Goal: Information Seeking & Learning: Learn about a topic

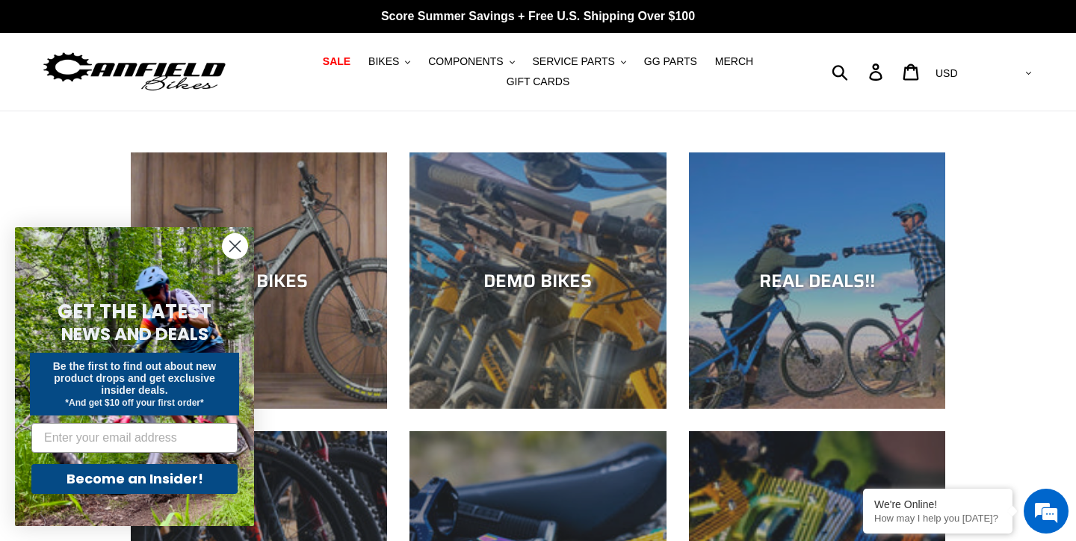
click at [241, 243] on circle "Close dialog" at bounding box center [235, 246] width 25 height 25
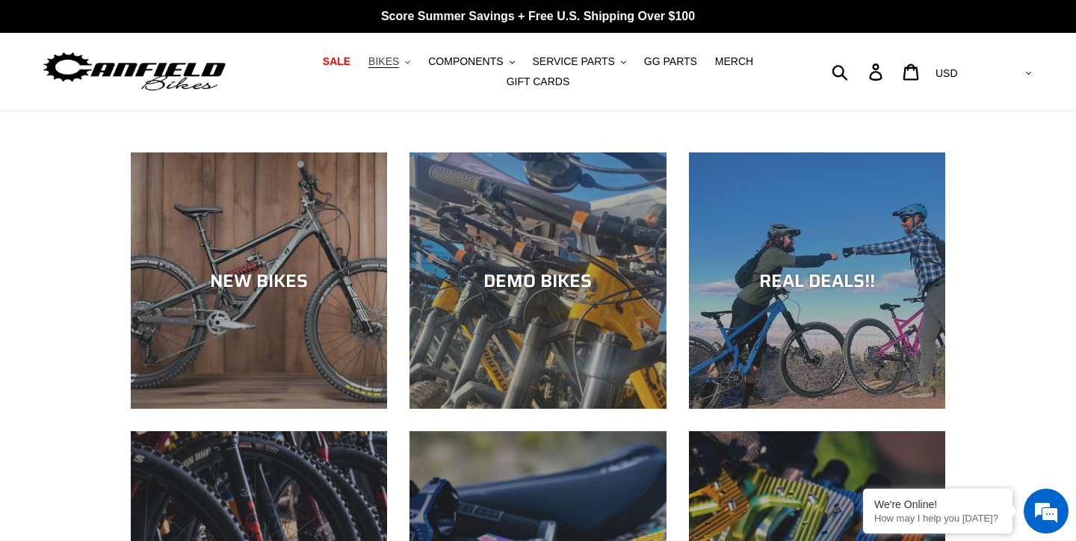
click at [406, 61] on button "BIKES .cls-1{fill:#231f20}" at bounding box center [389, 62] width 57 height 20
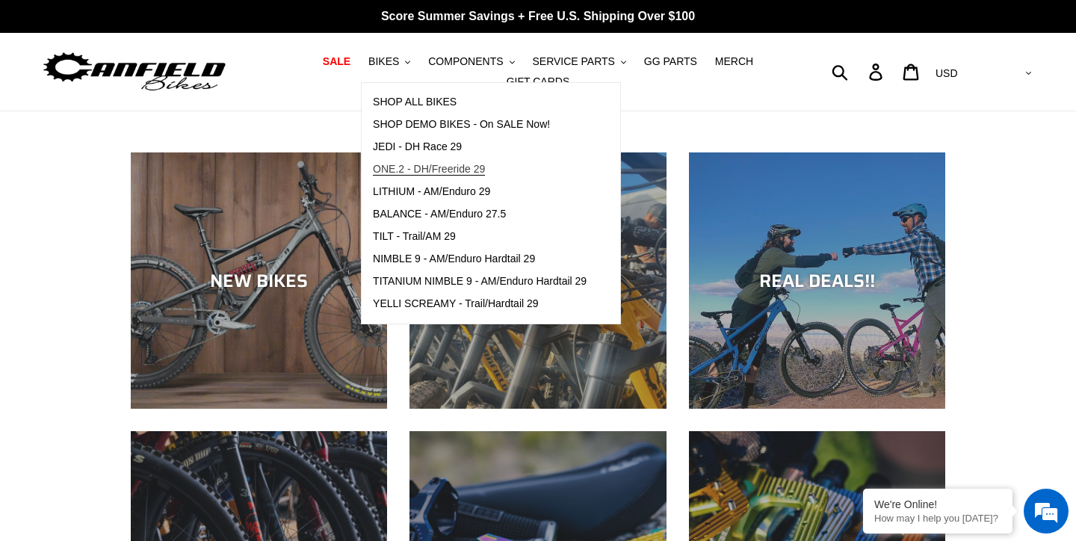
click at [457, 167] on span "ONE.2 - DH/Freeride 29" at bounding box center [429, 169] width 112 height 13
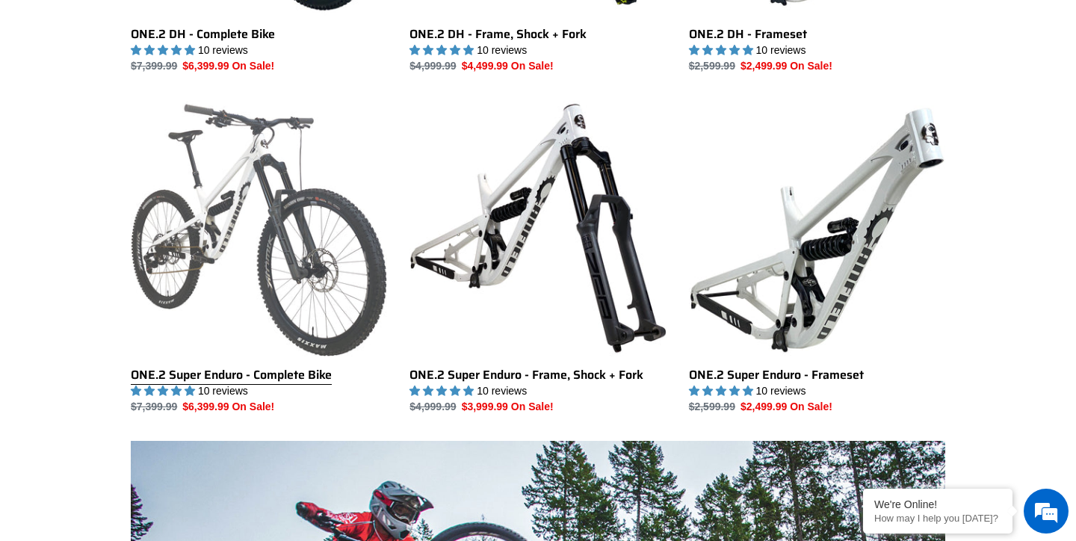
scroll to position [557, 0]
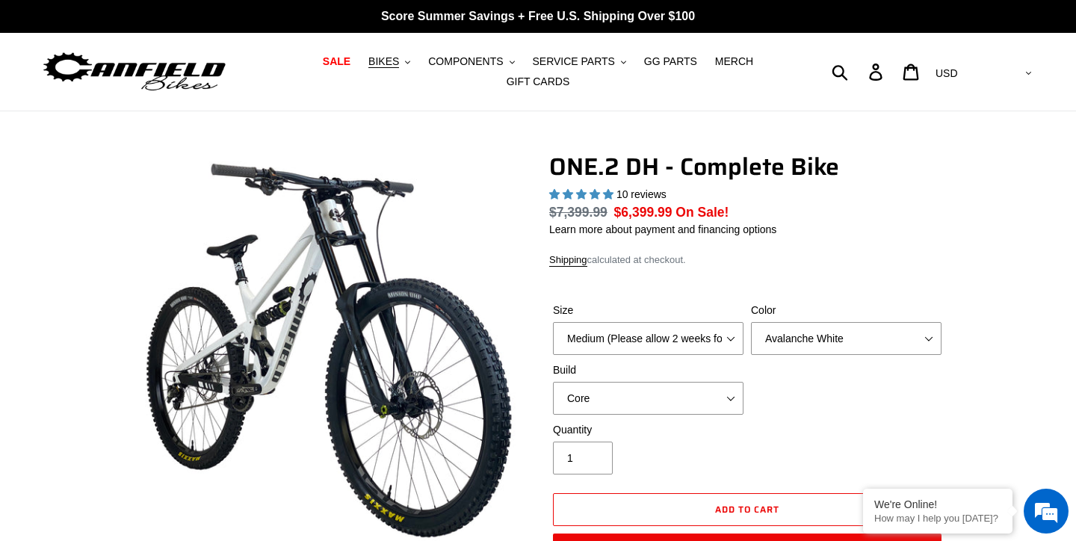
select select "highest-rating"
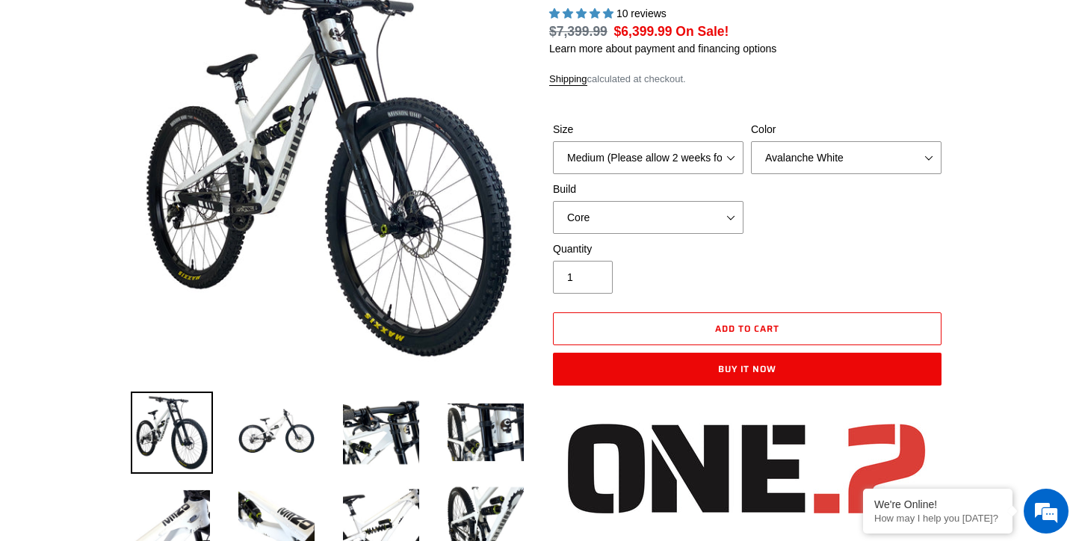
scroll to position [238, 0]
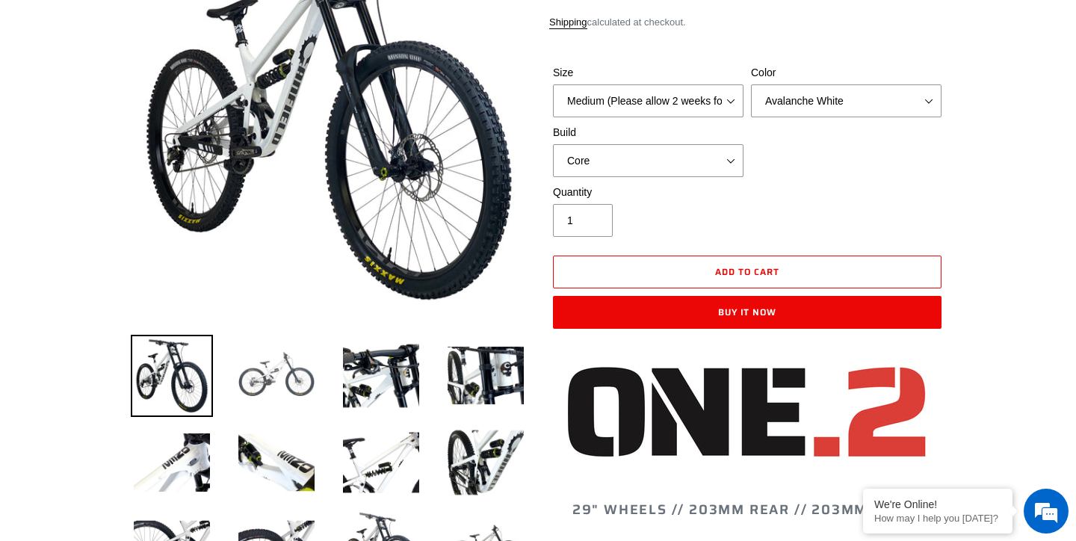
click at [296, 368] on img at bounding box center [276, 376] width 82 height 82
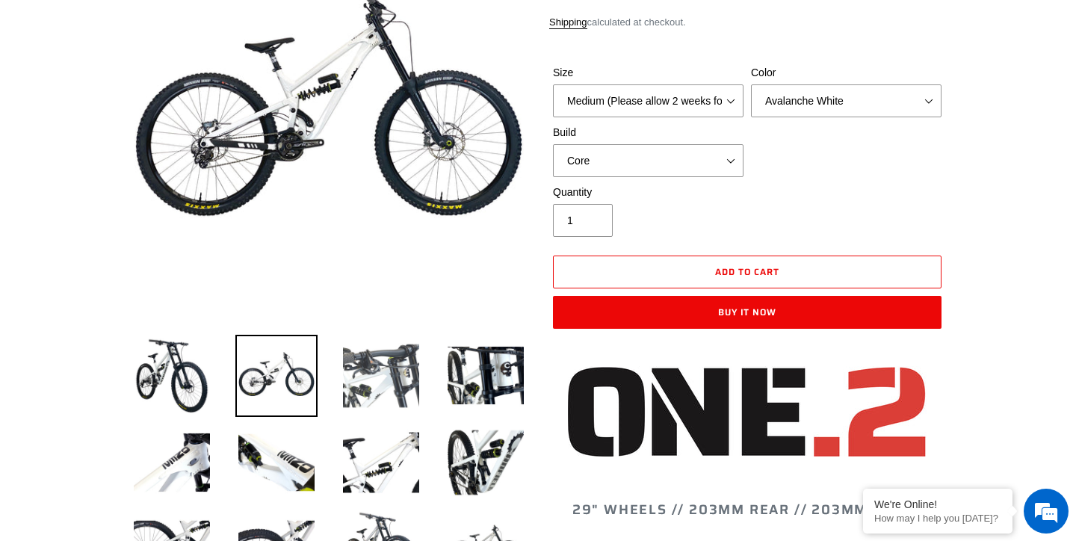
click at [365, 374] on img at bounding box center [381, 376] width 82 height 82
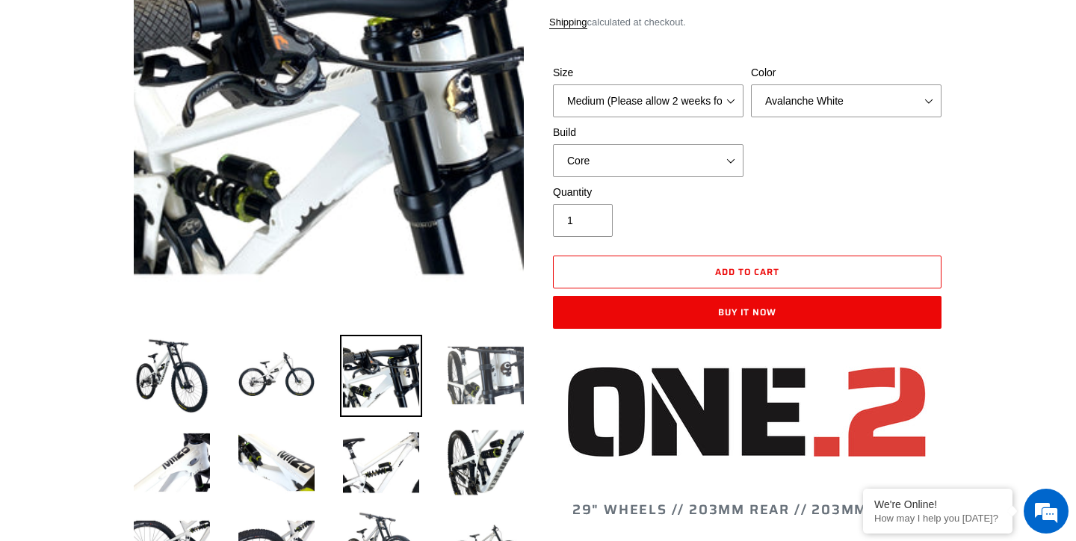
click at [480, 391] on img at bounding box center [486, 376] width 82 height 82
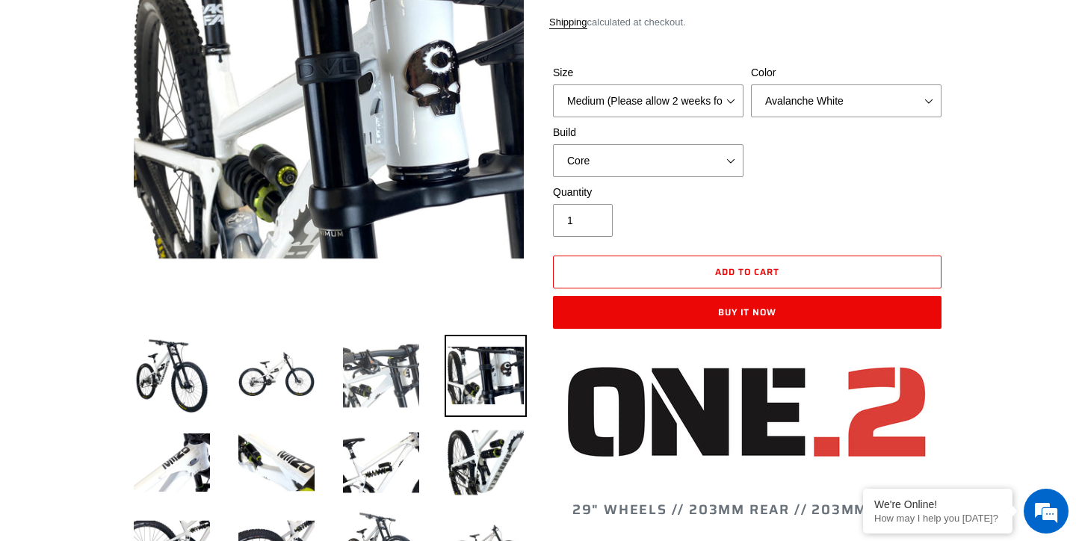
click at [400, 384] on img at bounding box center [381, 376] width 82 height 82
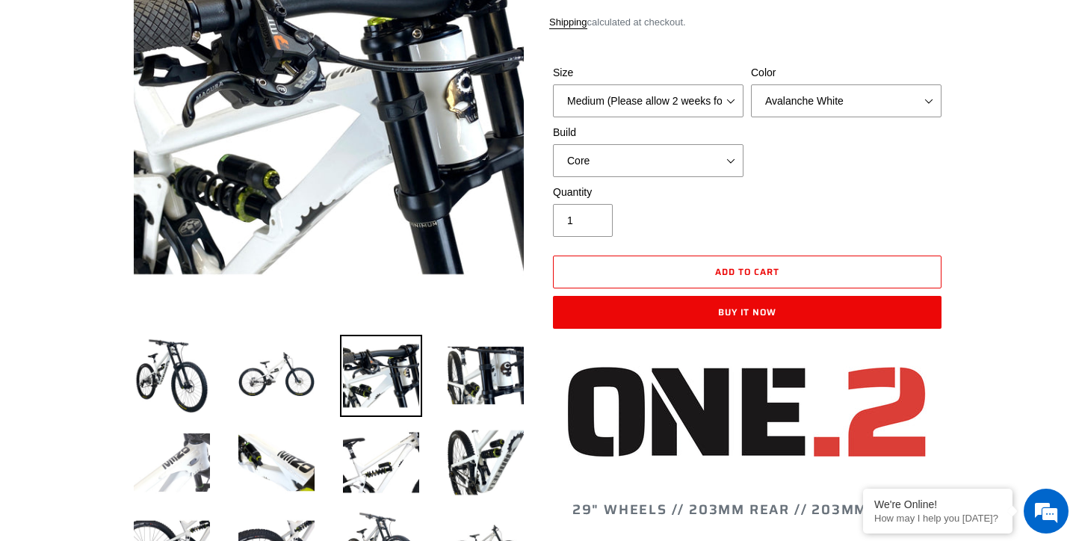
scroll to position [0, 0]
click at [152, 460] on img at bounding box center [172, 462] width 82 height 82
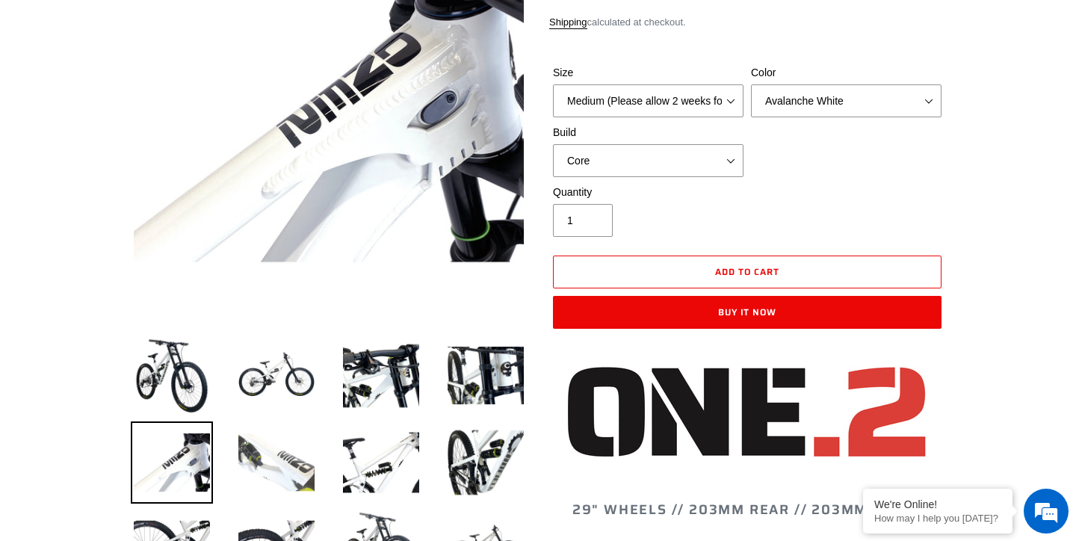
click at [245, 461] on img at bounding box center [276, 462] width 82 height 82
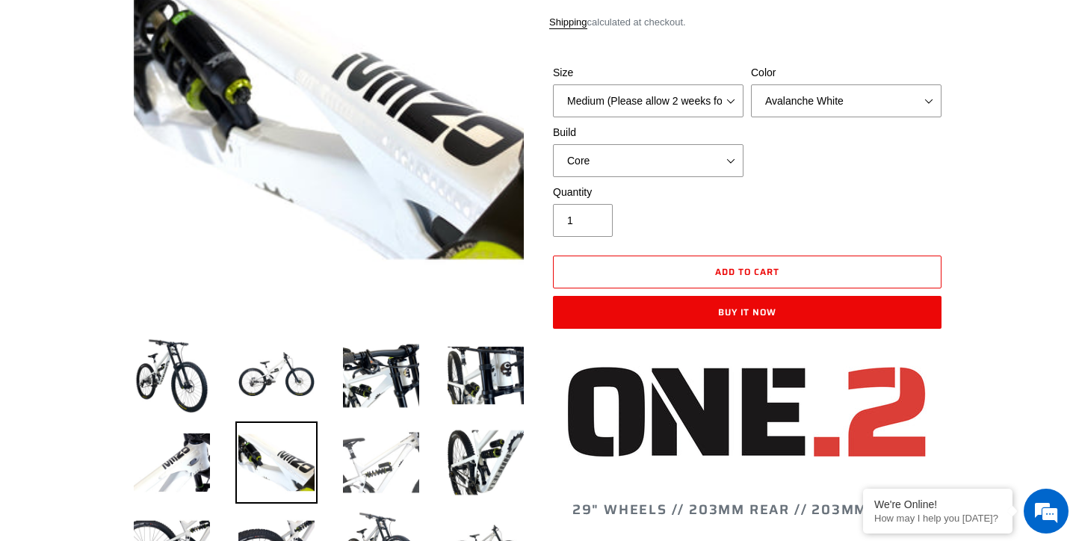
click at [384, 475] on img at bounding box center [381, 462] width 82 height 82
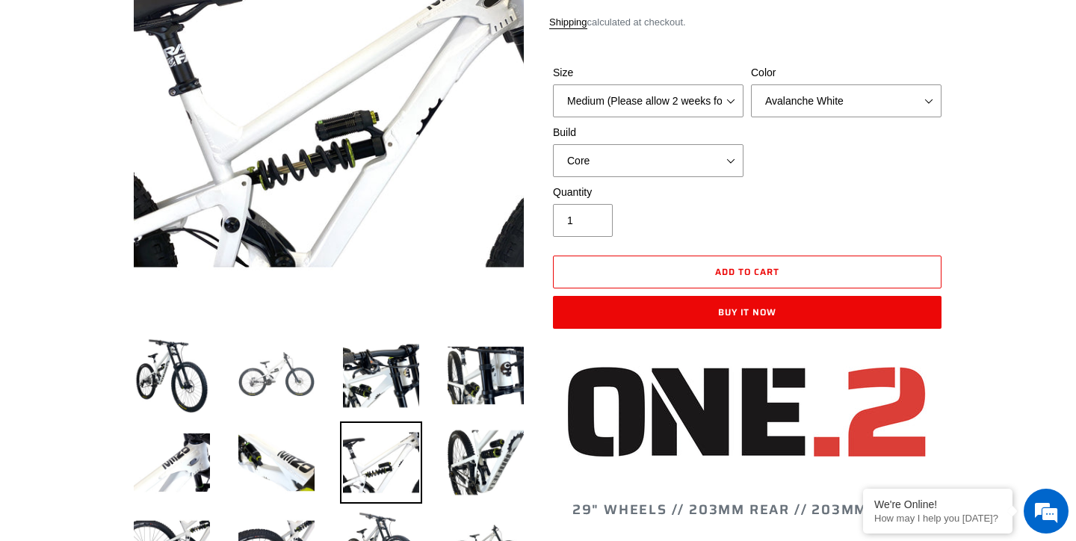
click at [268, 377] on img at bounding box center [276, 376] width 82 height 82
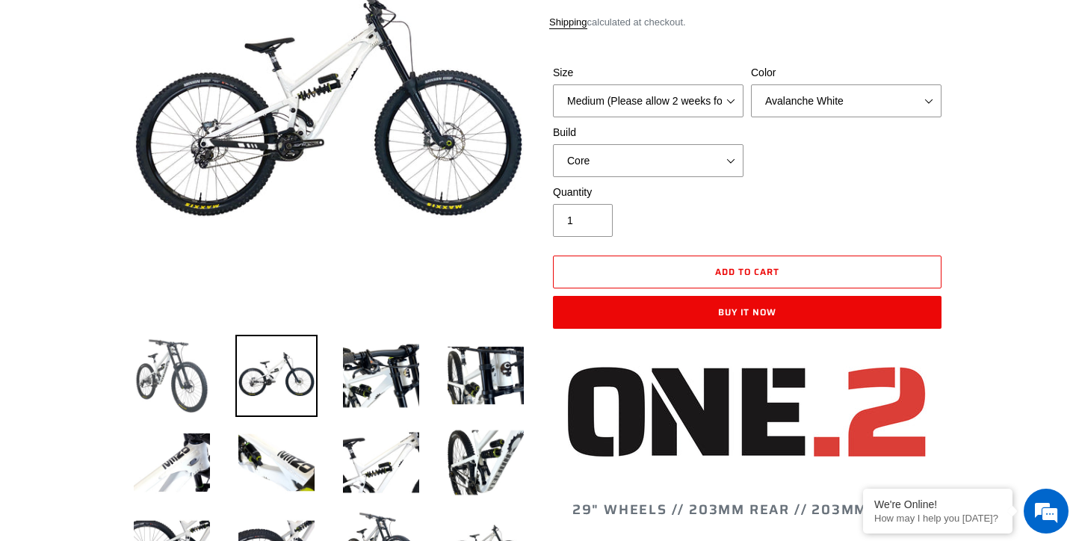
click at [185, 360] on img at bounding box center [172, 376] width 82 height 82
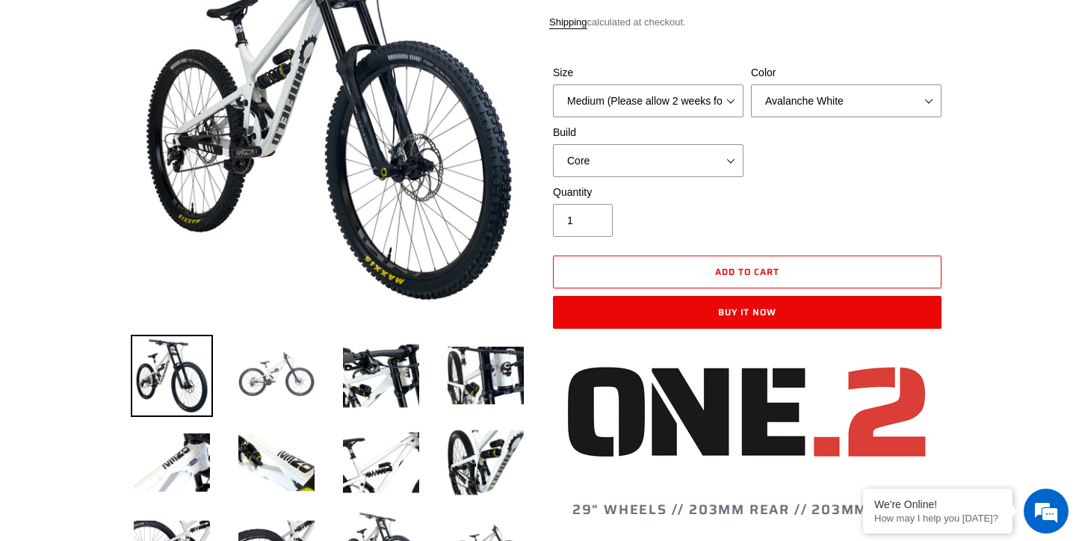
click at [295, 386] on img at bounding box center [276, 376] width 82 height 82
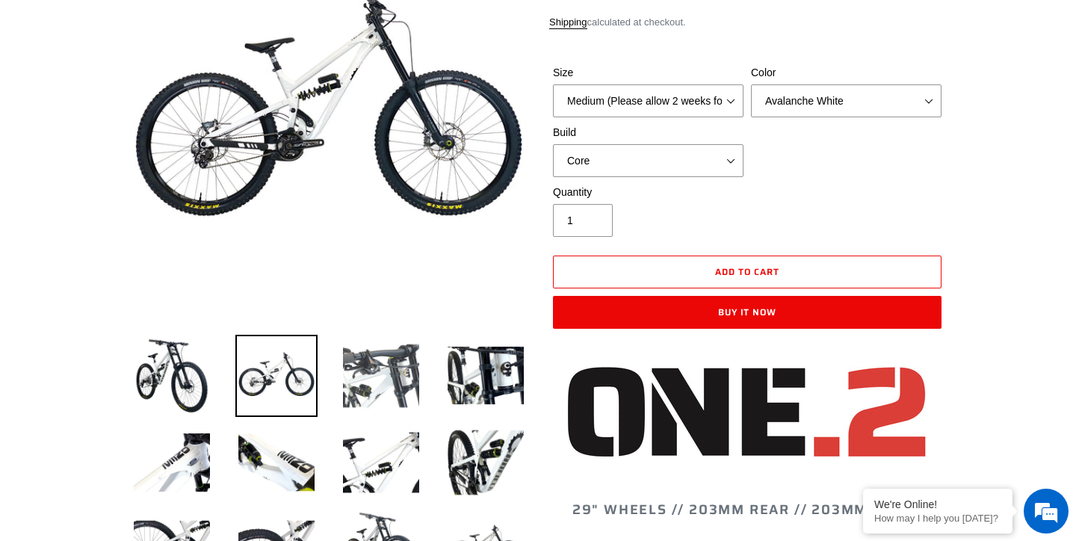
click at [398, 381] on img at bounding box center [381, 376] width 82 height 82
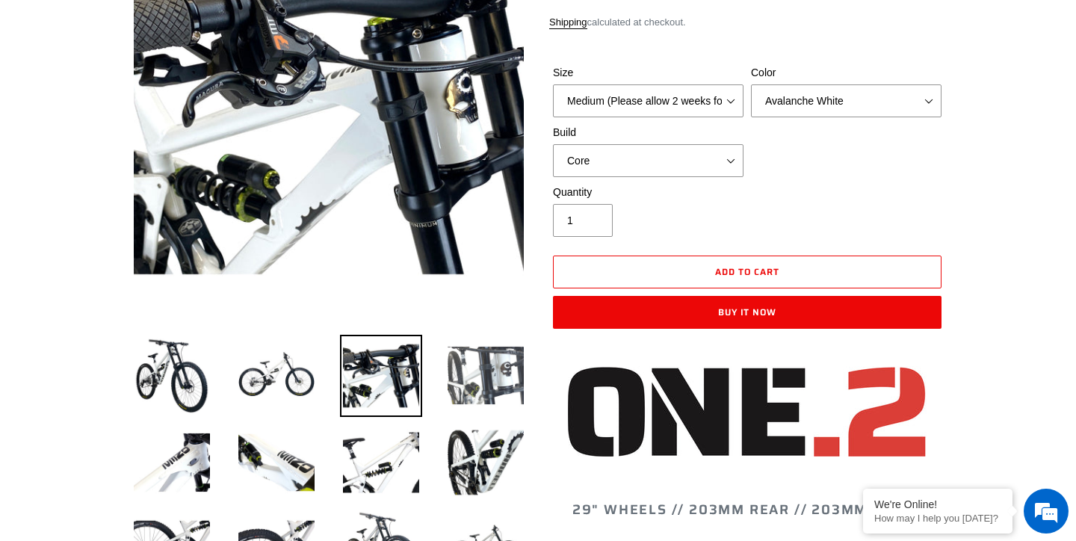
click at [485, 398] on img at bounding box center [486, 376] width 82 height 82
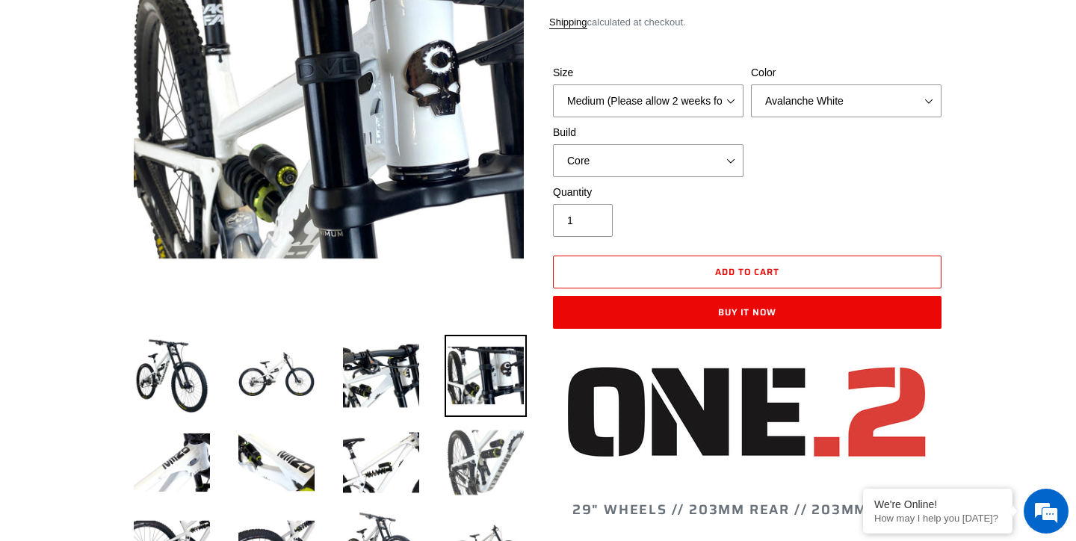
click at [471, 442] on img at bounding box center [486, 462] width 82 height 82
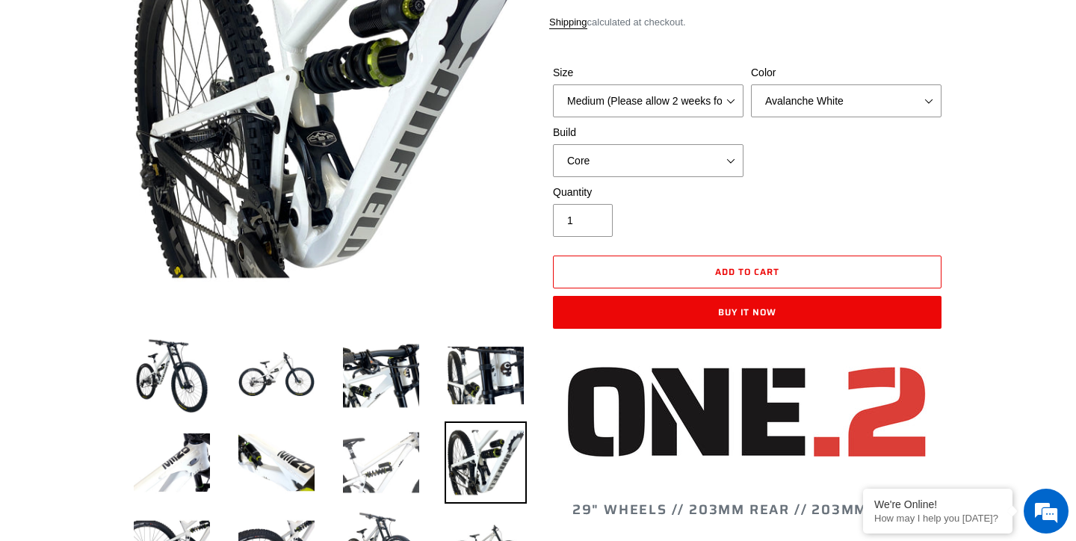
click at [340, 450] on img at bounding box center [381, 462] width 82 height 82
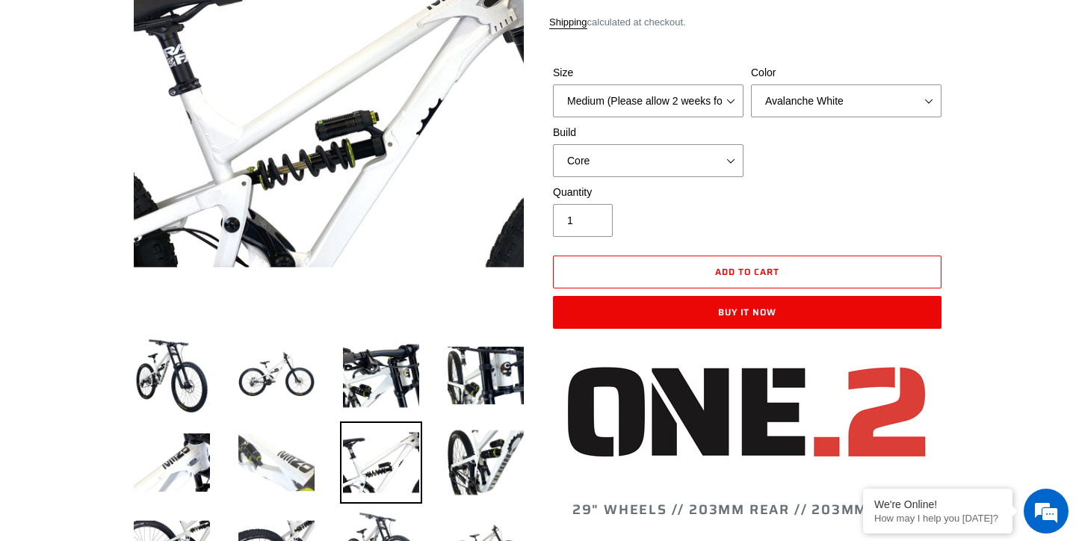
click at [264, 459] on img at bounding box center [276, 462] width 82 height 82
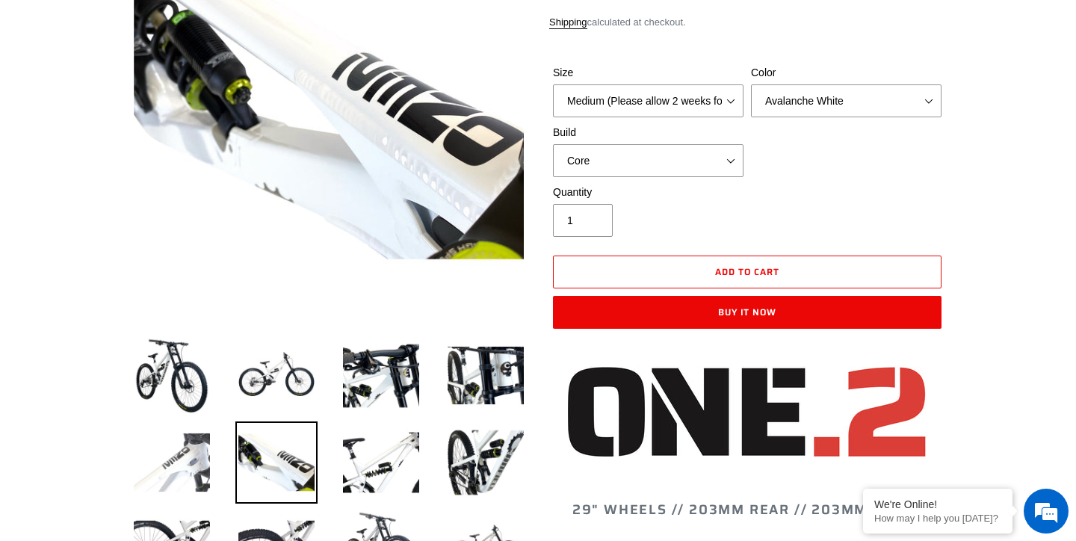
click at [208, 457] on img at bounding box center [172, 462] width 82 height 82
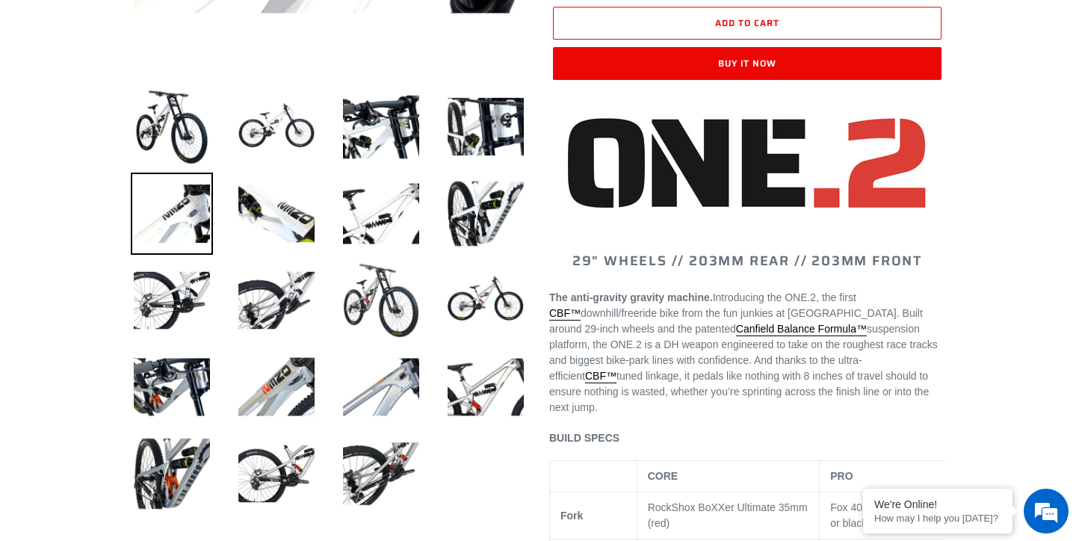
scroll to position [466, 0]
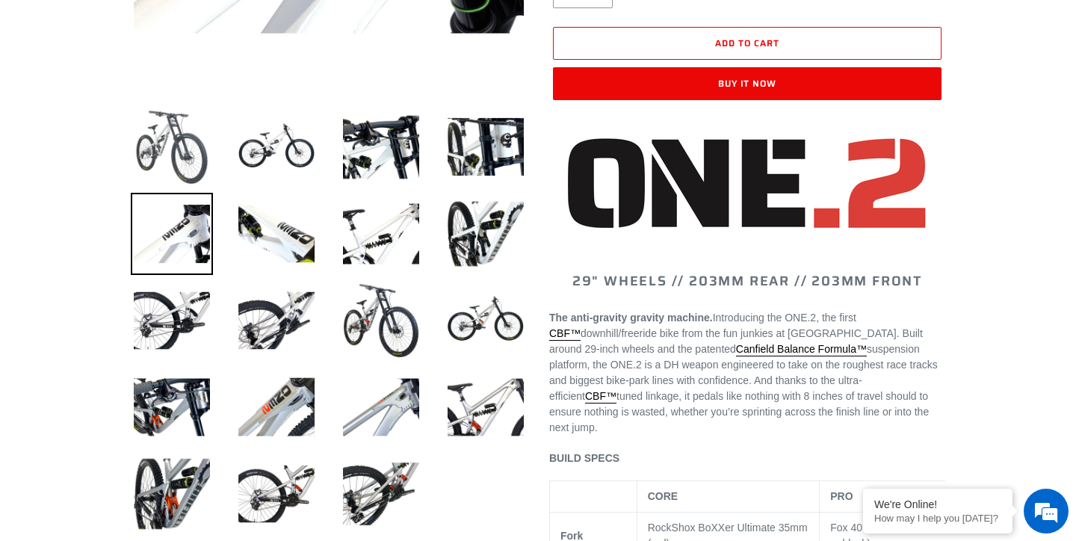
click at [188, 151] on img at bounding box center [172, 147] width 82 height 82
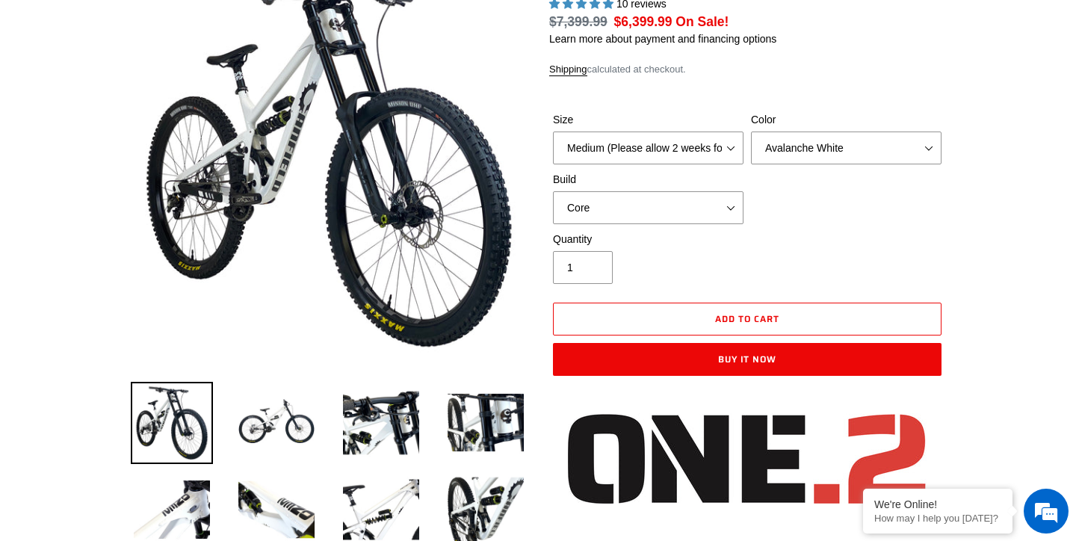
scroll to position [258, 0]
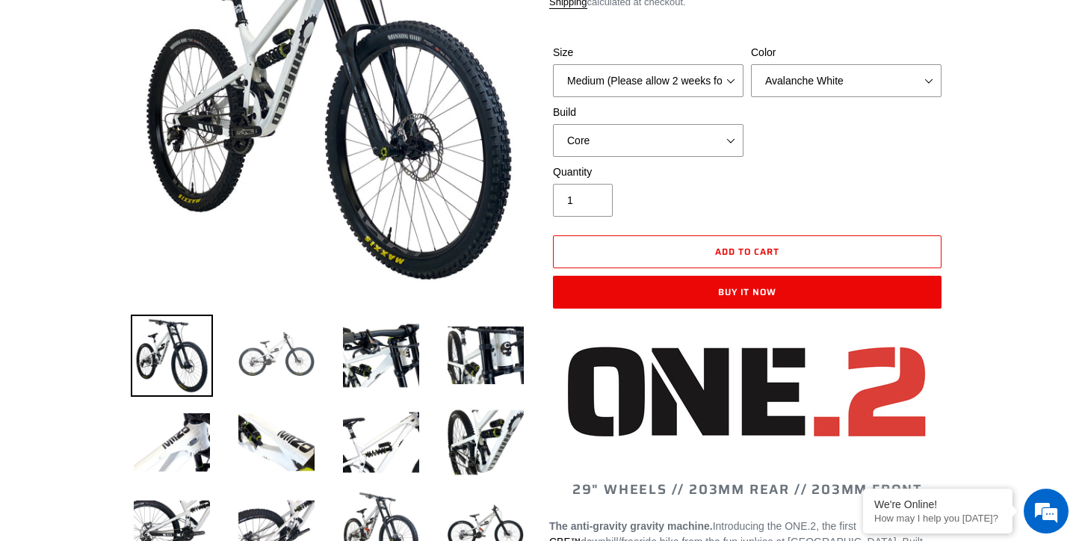
click at [280, 358] on img at bounding box center [276, 356] width 82 height 82
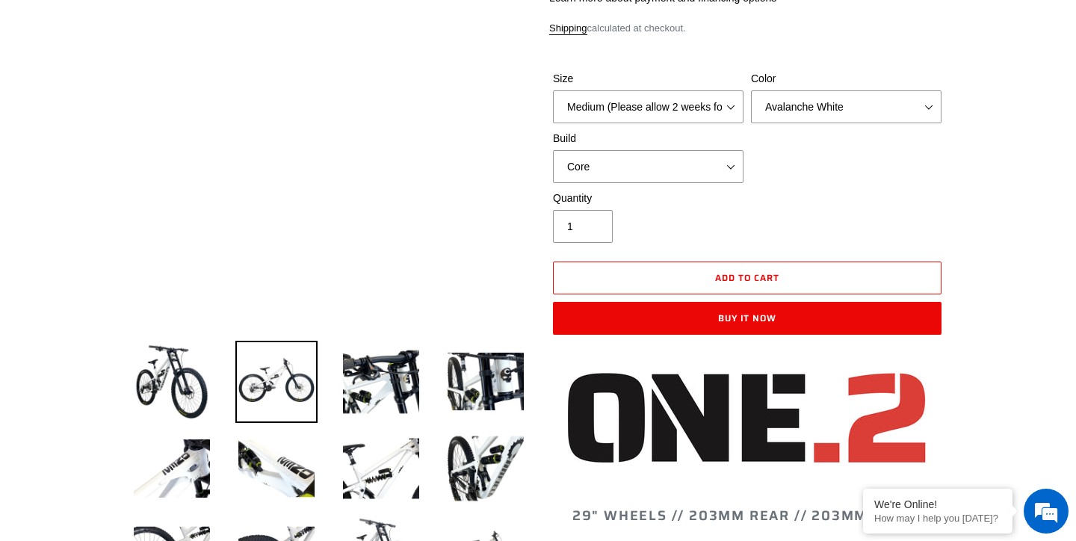
scroll to position [222, 0]
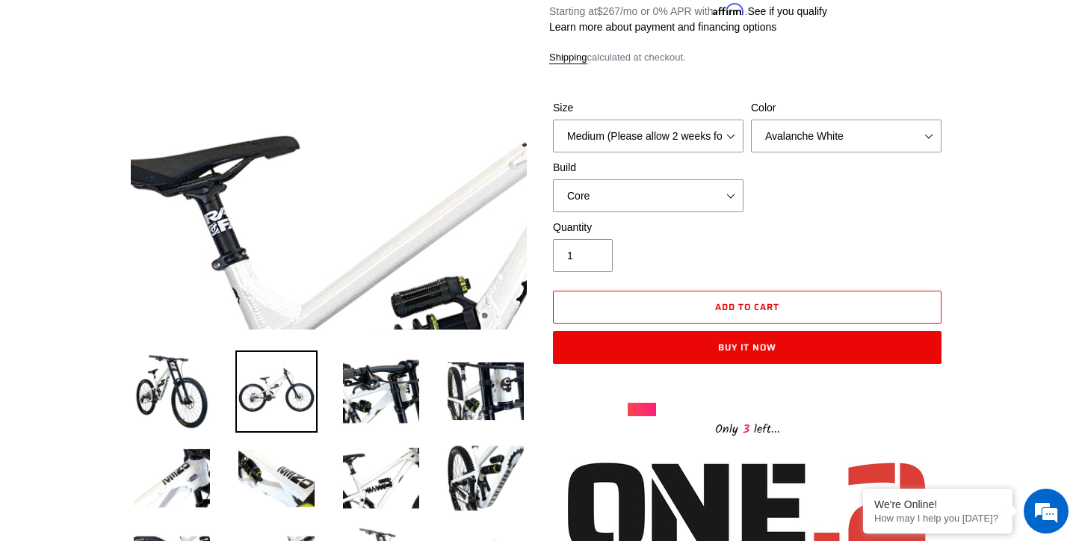
drag, startPoint x: 292, startPoint y: 24, endPoint x: 292, endPoint y: 57, distance: 32.9
click at [292, 27] on img at bounding box center [433, 431] width 1530 height 1530
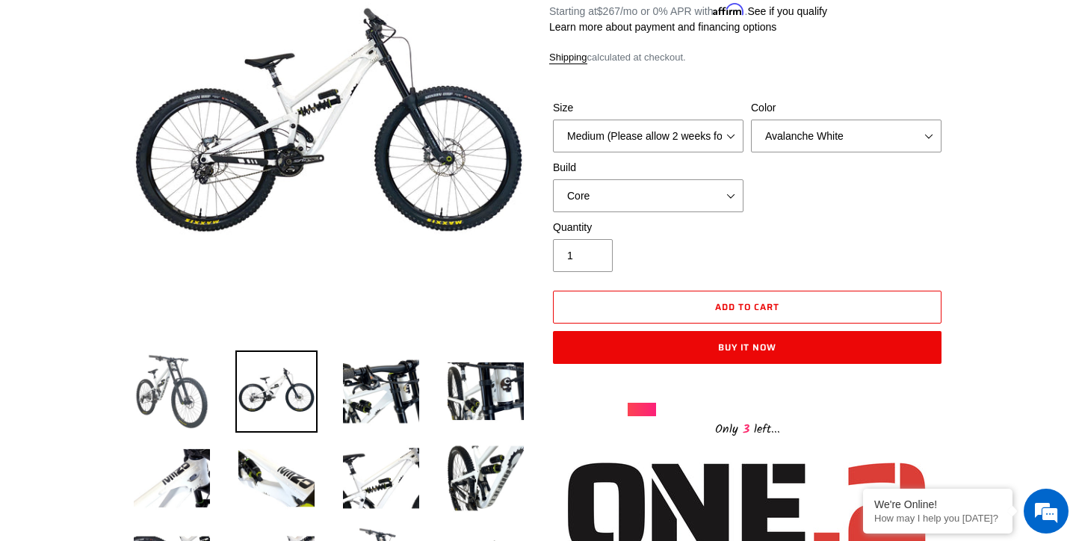
click at [164, 382] on img at bounding box center [172, 391] width 82 height 82
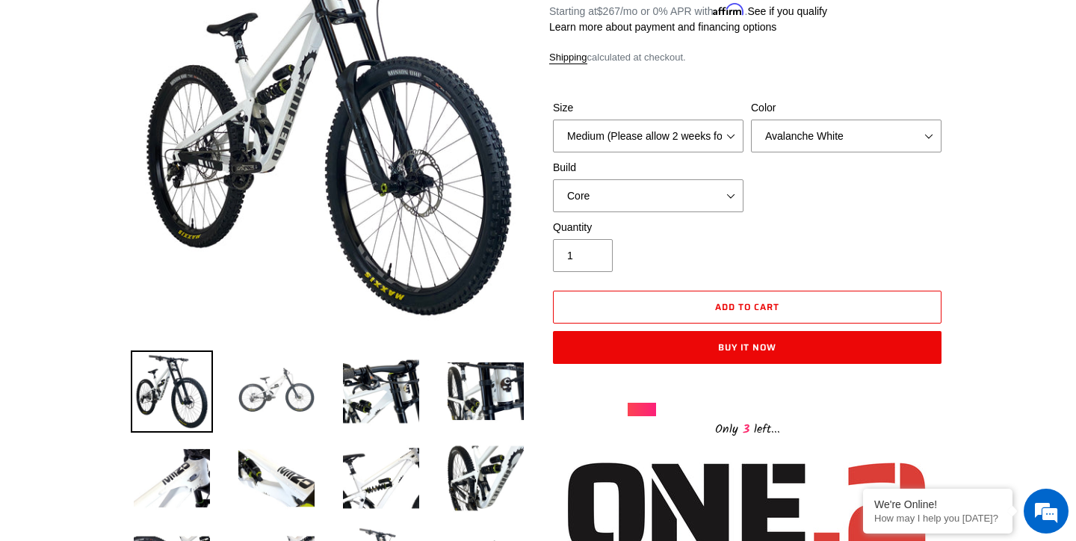
click at [273, 362] on img at bounding box center [276, 391] width 82 height 82
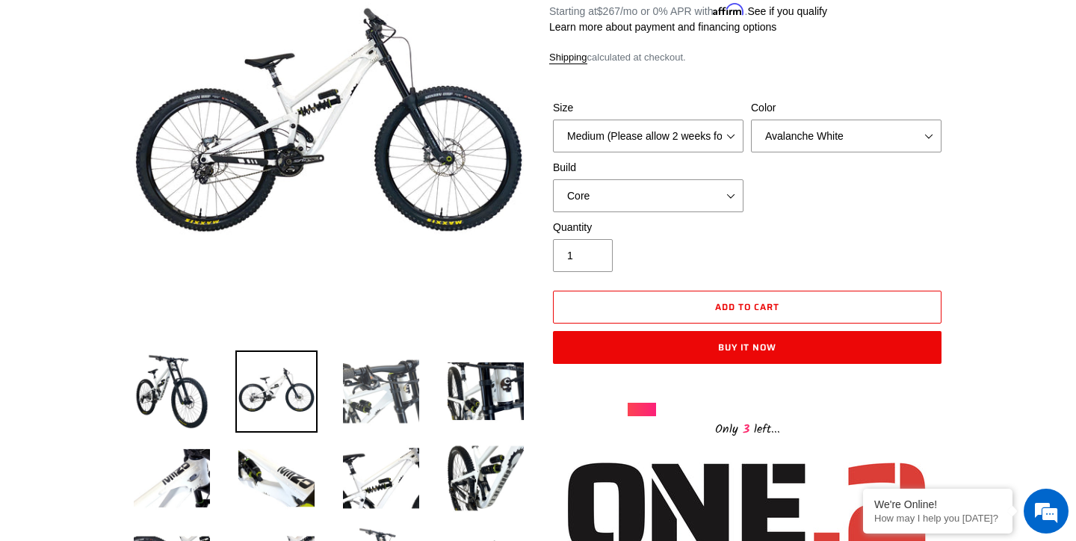
click at [380, 398] on img at bounding box center [381, 391] width 82 height 82
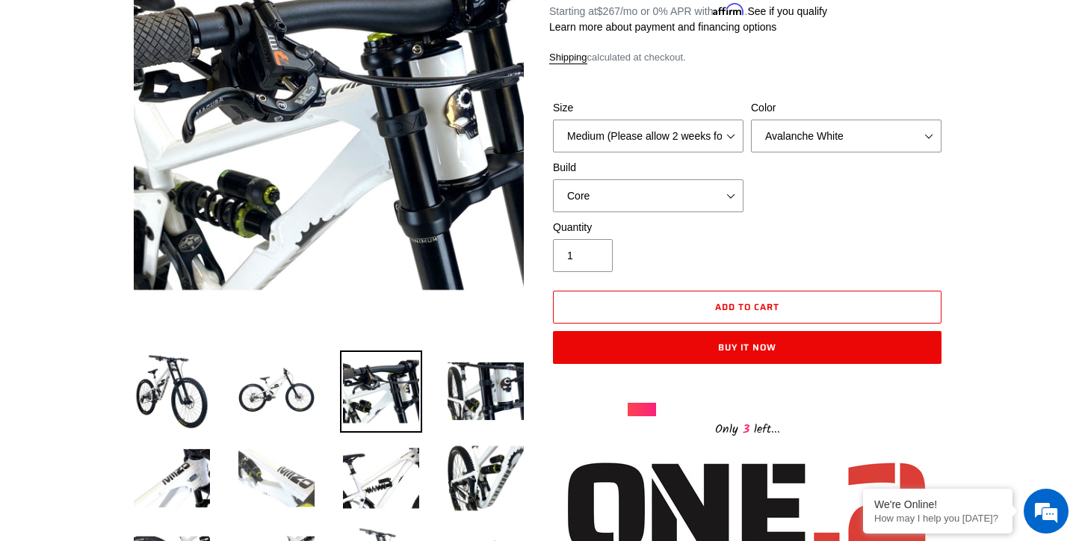
click at [308, 468] on img at bounding box center [276, 478] width 82 height 82
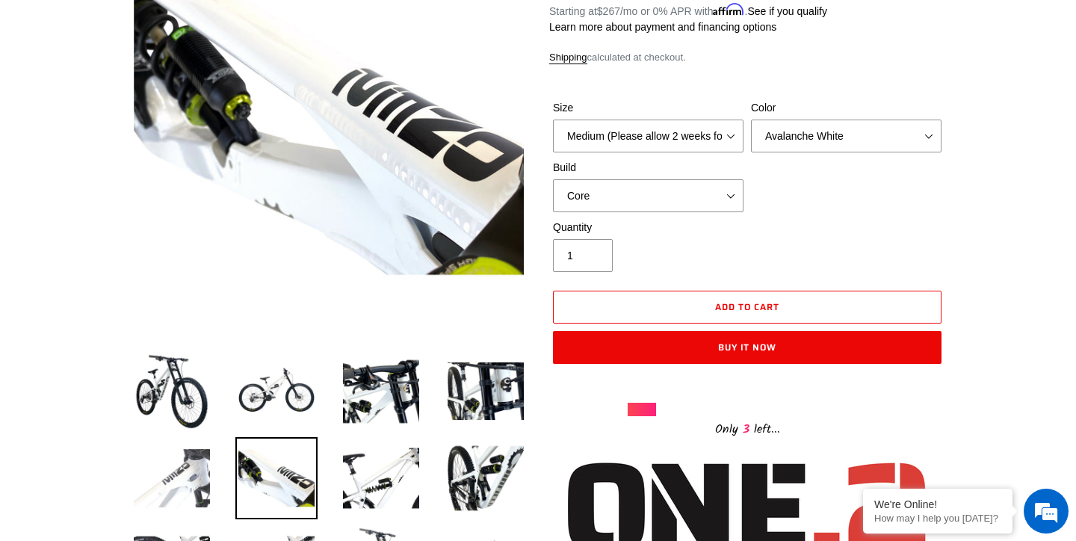
click at [184, 497] on img at bounding box center [172, 478] width 82 height 82
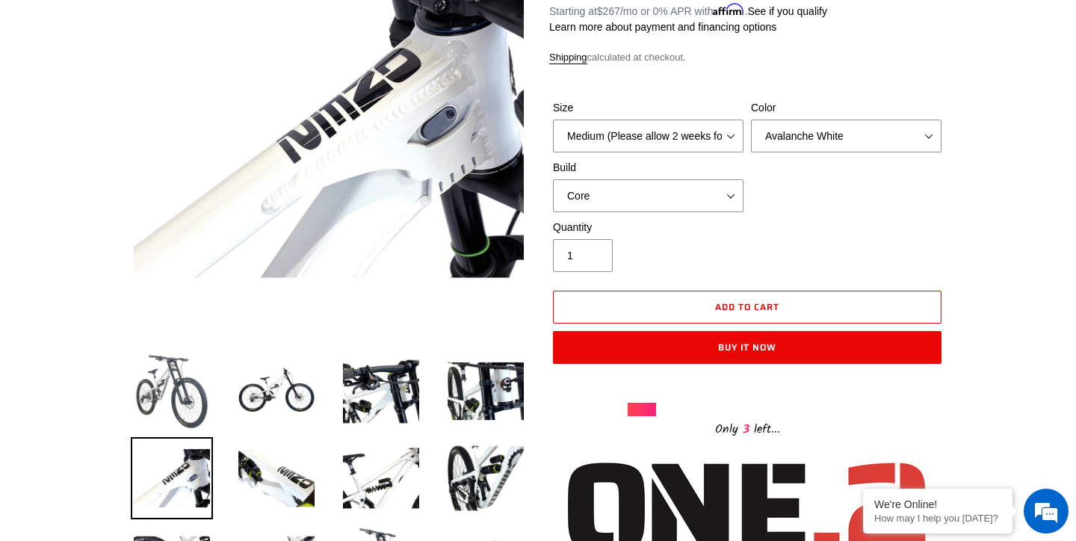
click at [185, 375] on img at bounding box center [172, 391] width 82 height 82
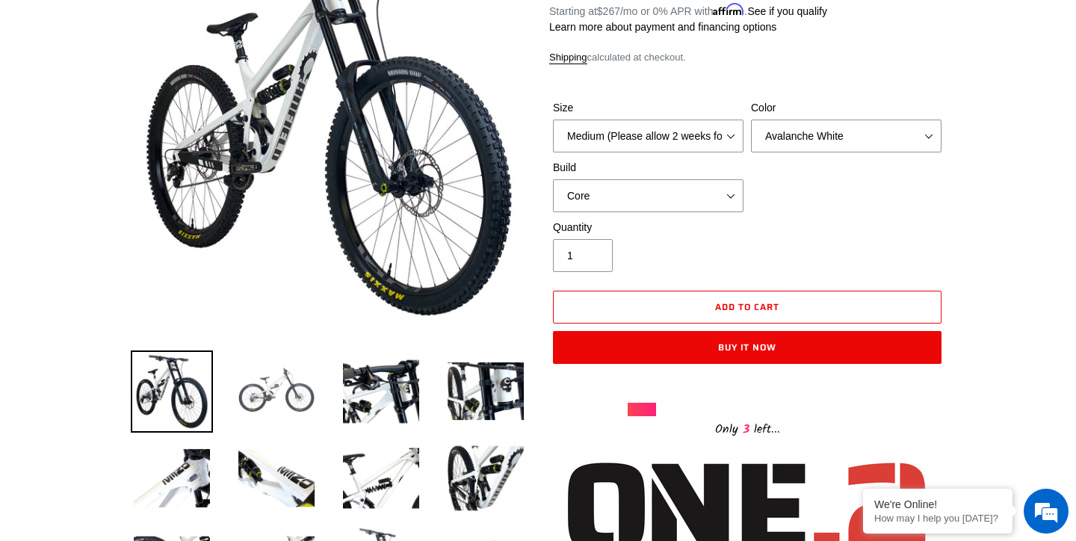
click at [302, 399] on img at bounding box center [276, 391] width 82 height 82
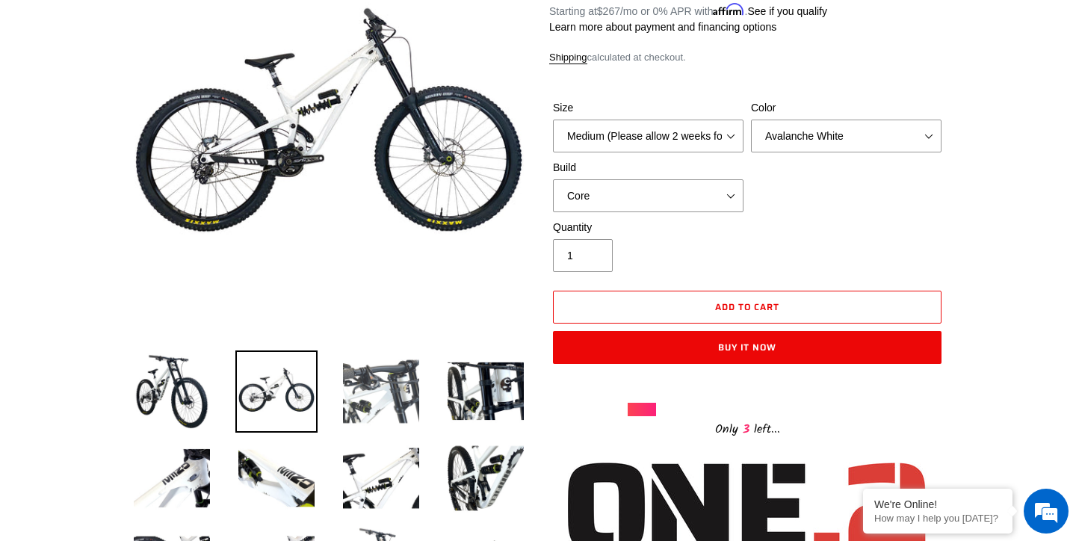
click at [381, 421] on img at bounding box center [381, 391] width 82 height 82
